Goal: Information Seeking & Learning: Check status

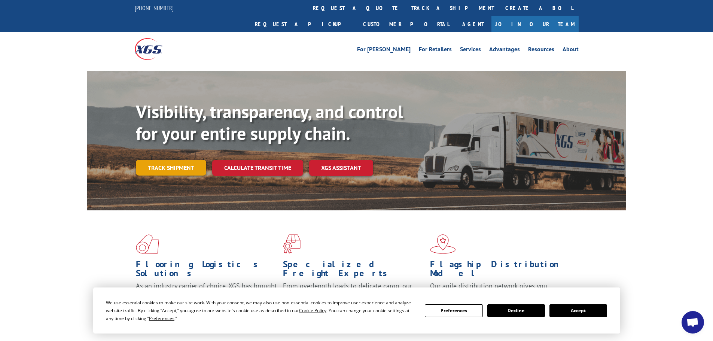
click at [175, 160] on link "Track shipment" at bounding box center [171, 168] width 70 height 16
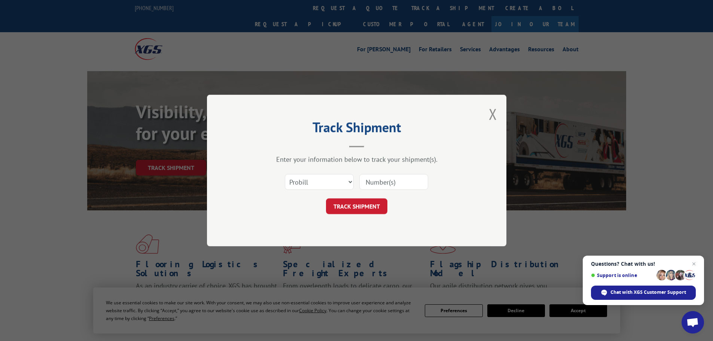
click at [425, 182] on input at bounding box center [393, 182] width 69 height 16
click at [331, 185] on select "Select category... Probill BOL PO" at bounding box center [319, 182] width 69 height 16
select select "bol"
click at [285, 174] on select "Select category... Probill BOL PO" at bounding box center [319, 182] width 69 height 16
click at [374, 183] on input at bounding box center [393, 182] width 69 height 16
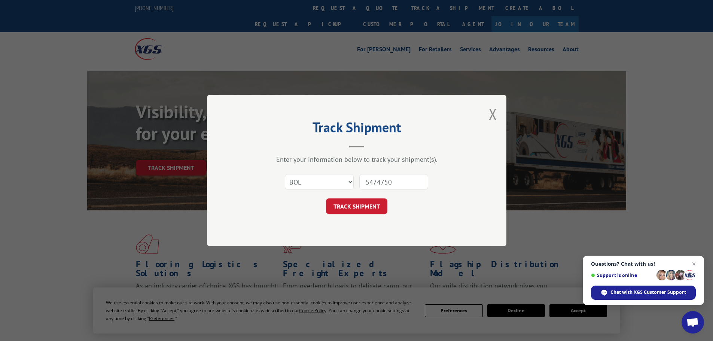
type input "5474750"
click at [326, 198] on button "TRACK SHIPMENT" at bounding box center [356, 206] width 61 height 16
